Goal: Task Accomplishment & Management: Manage account settings

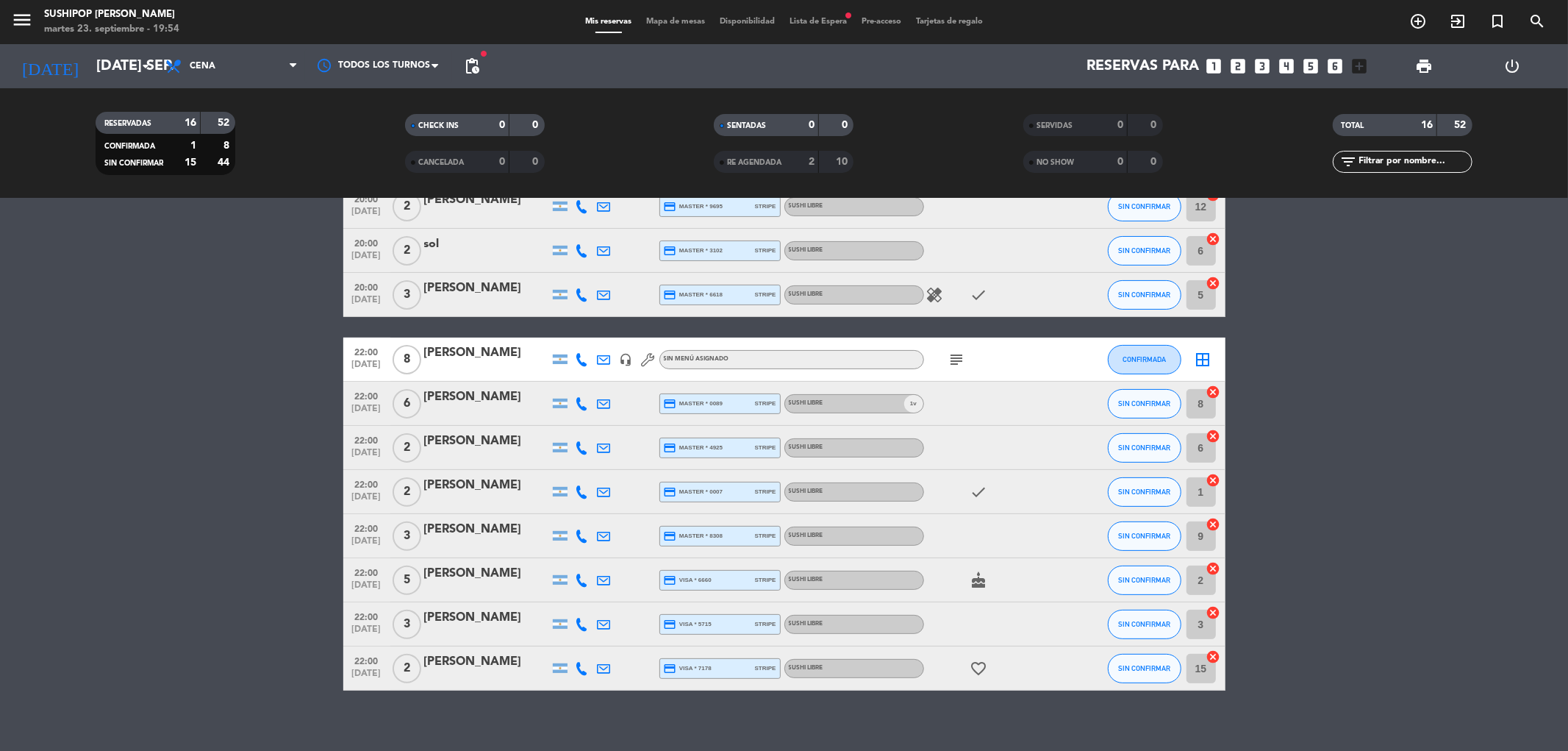
scroll to position [315, 0]
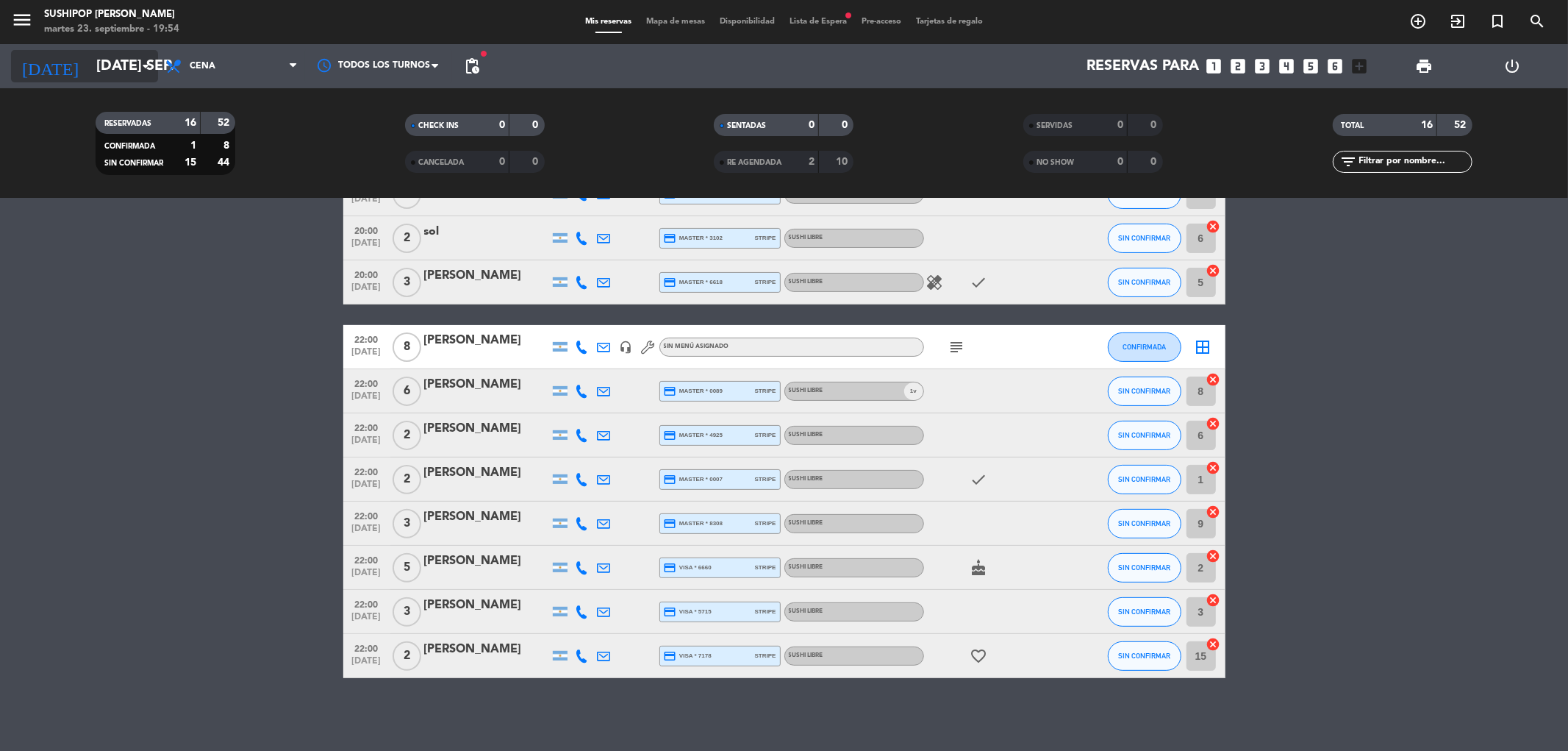
click at [136, 62] on icon "arrow_drop_down" at bounding box center [145, 67] width 18 height 18
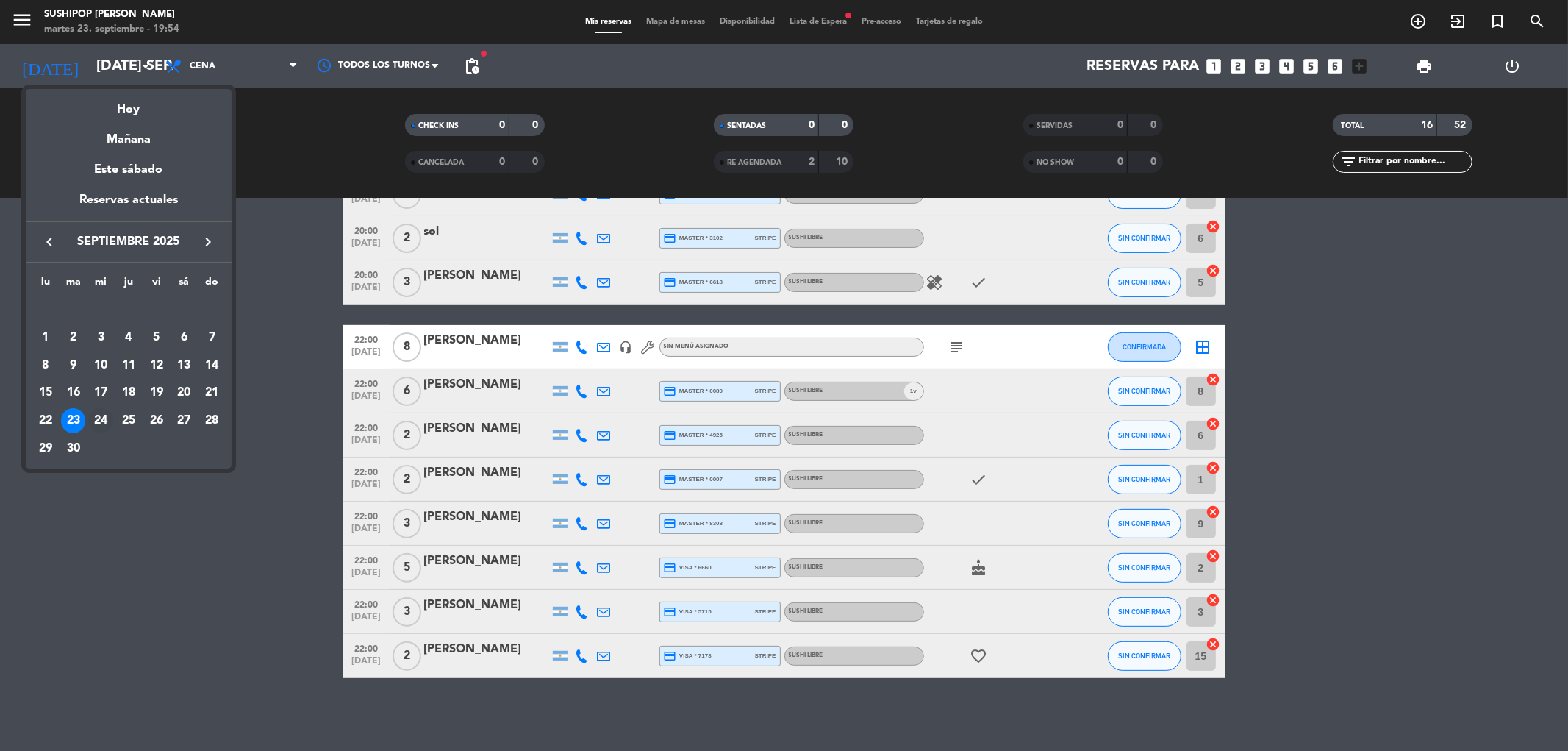
click at [97, 425] on div "24" at bounding box center [101, 420] width 25 height 25
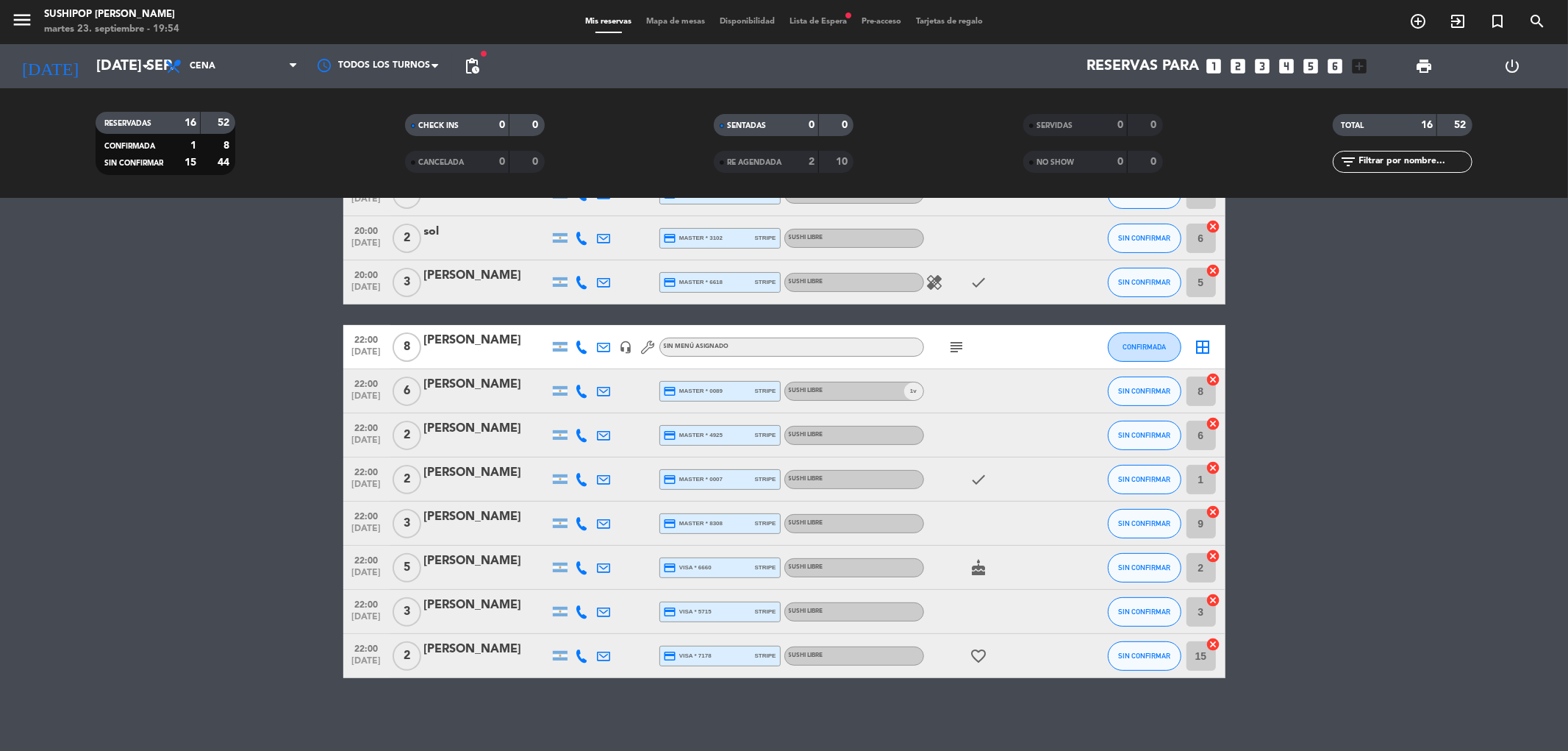
type input "mié. [DATE]"
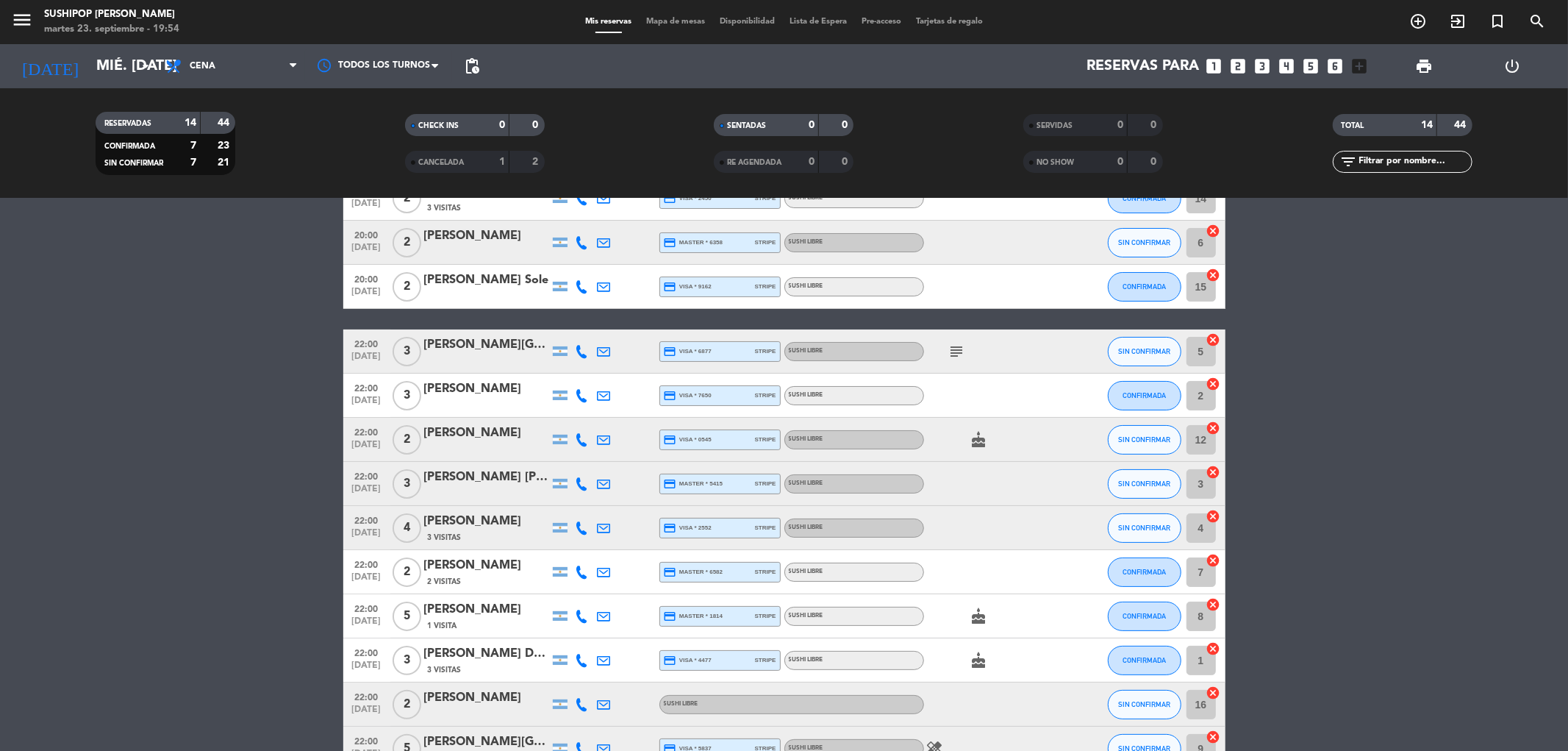
scroll to position [0, 0]
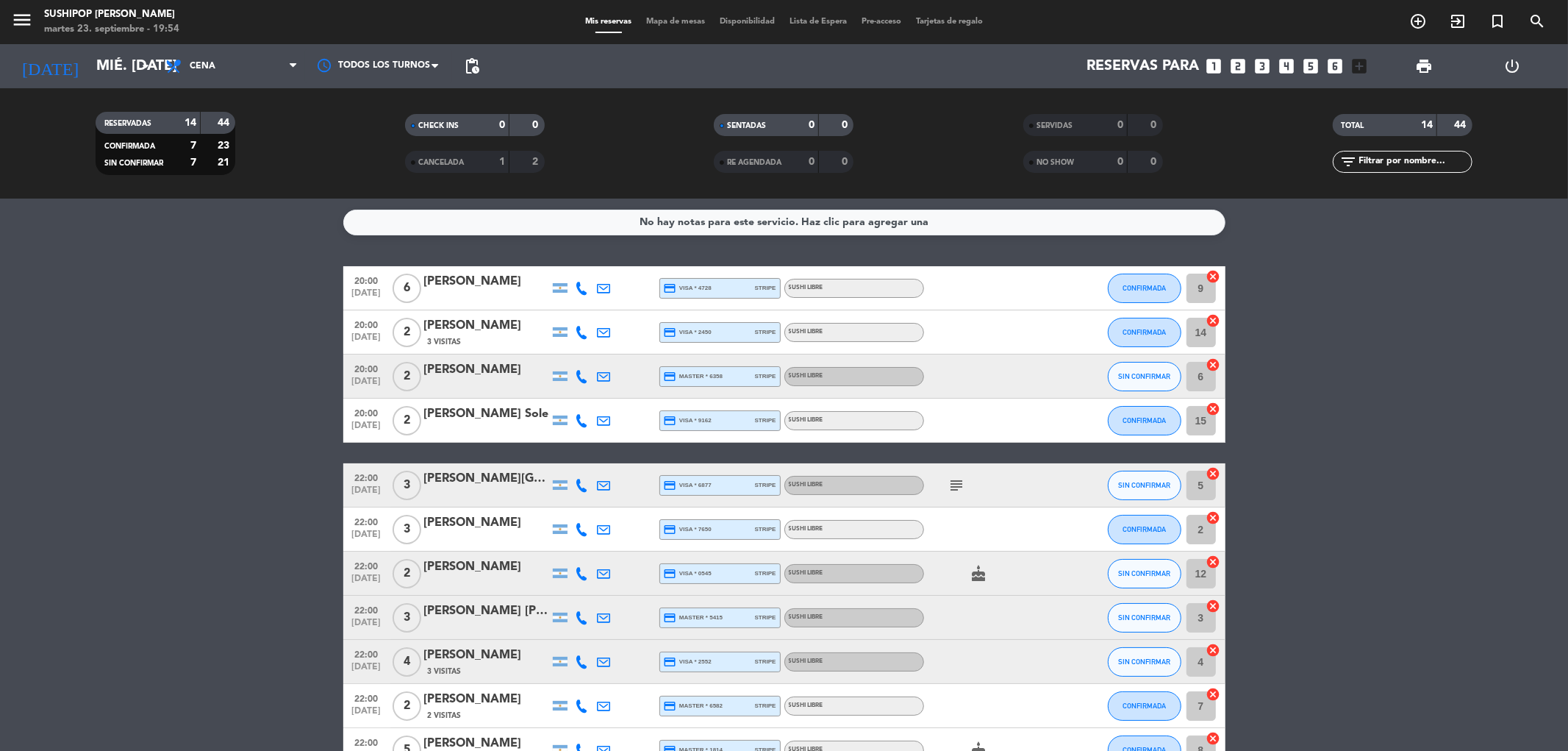
click at [1214, 369] on icon "cancel" at bounding box center [1213, 364] width 15 height 15
click at [995, 397] on div at bounding box center [990, 376] width 132 height 44
click at [979, 379] on div at bounding box center [990, 376] width 132 height 44
click at [438, 380] on div at bounding box center [486, 385] width 125 height 11
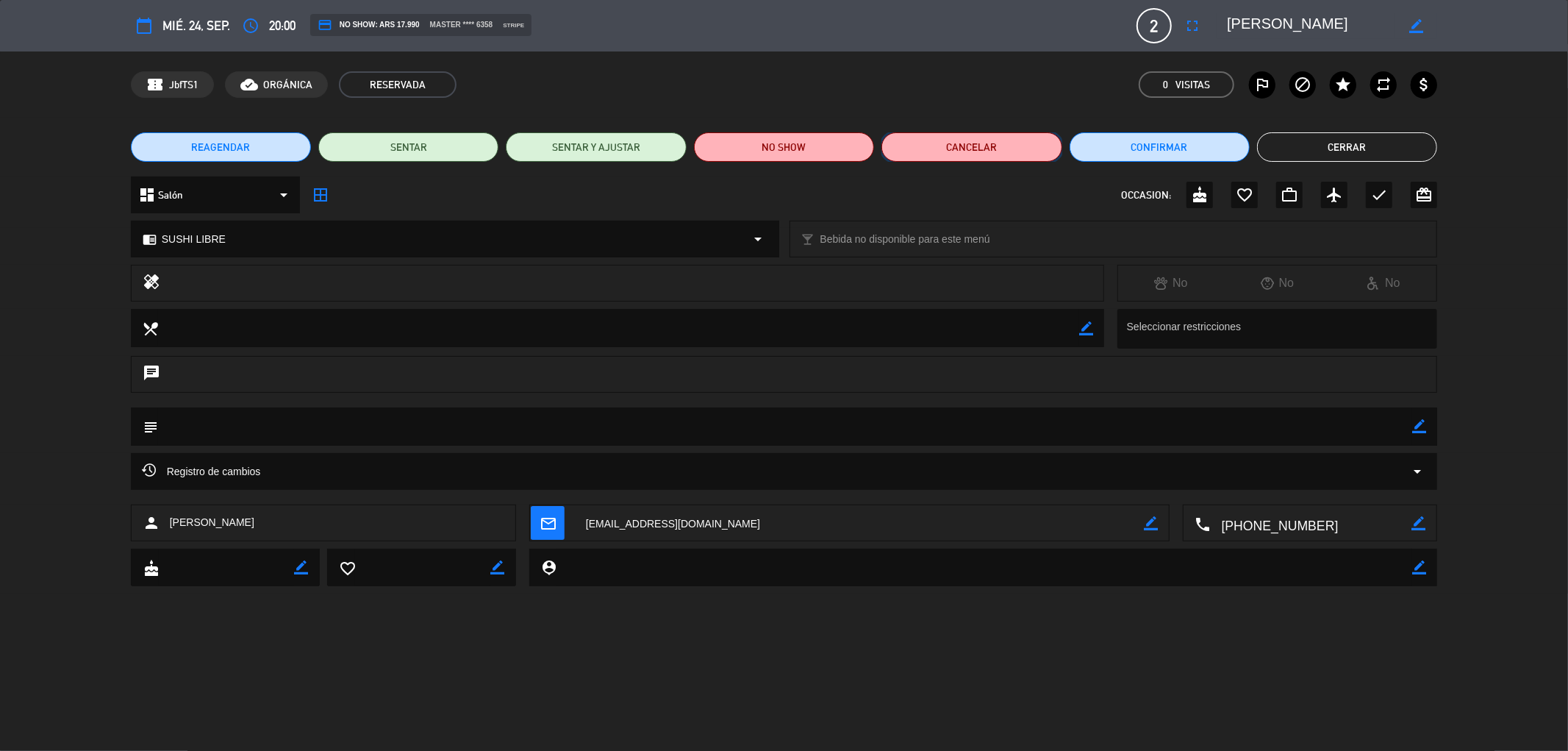
click at [954, 157] on button "Cancelar" at bounding box center [971, 147] width 180 height 30
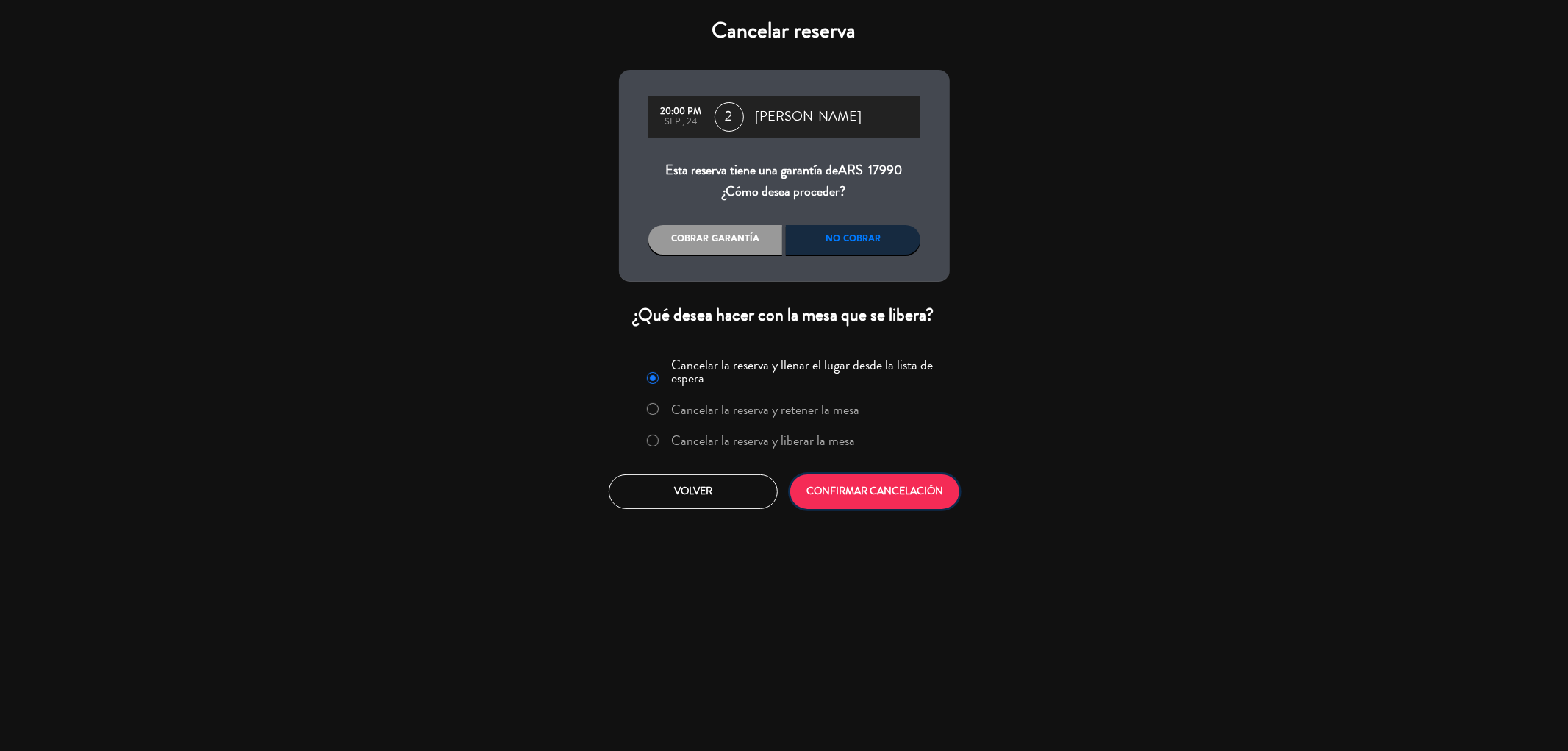
click at [868, 500] on button "CONFIRMAR CANCELACIÓN" at bounding box center [874, 491] width 169 height 34
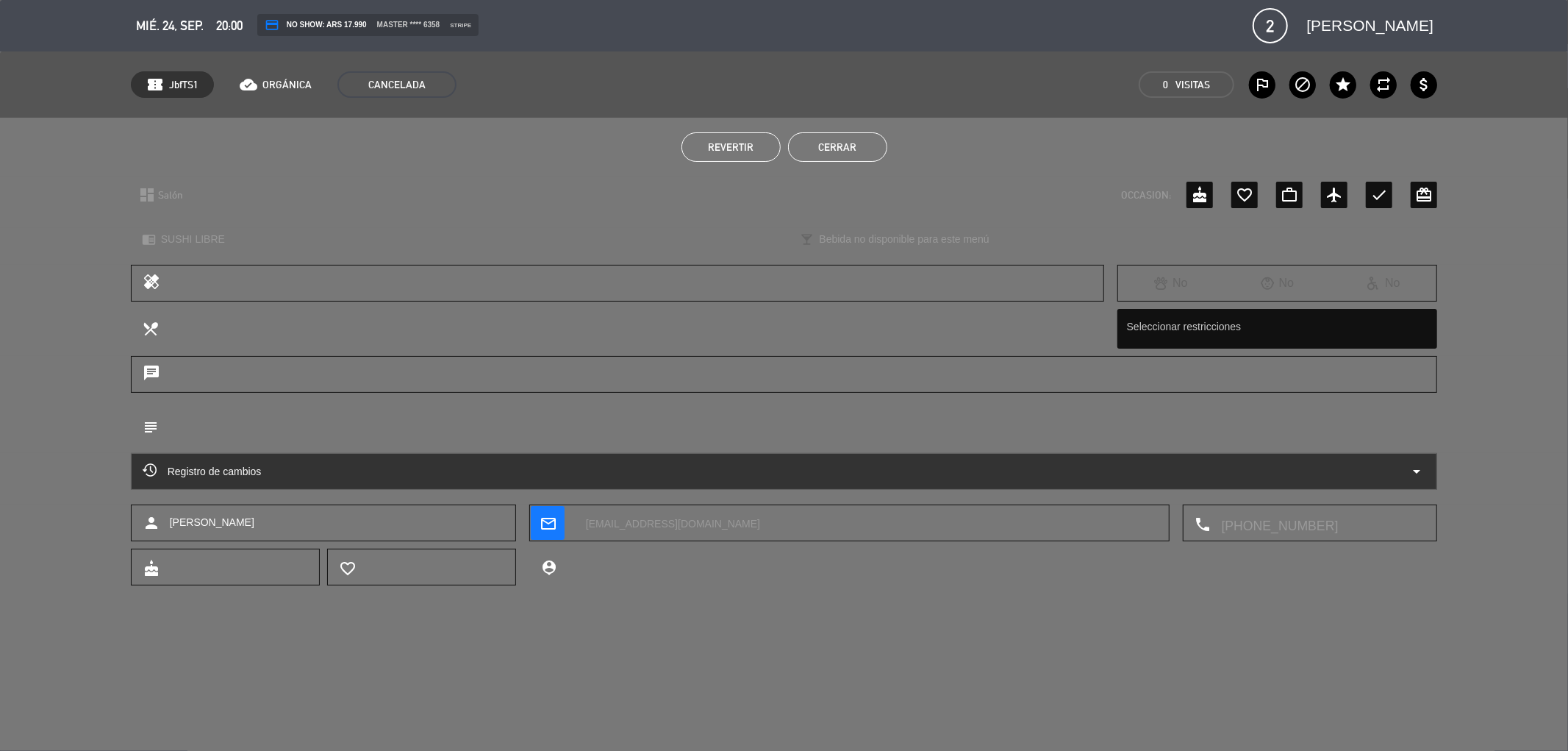
click at [820, 145] on button "Cerrar" at bounding box center [837, 147] width 99 height 30
